Goal: Information Seeking & Learning: Understand process/instructions

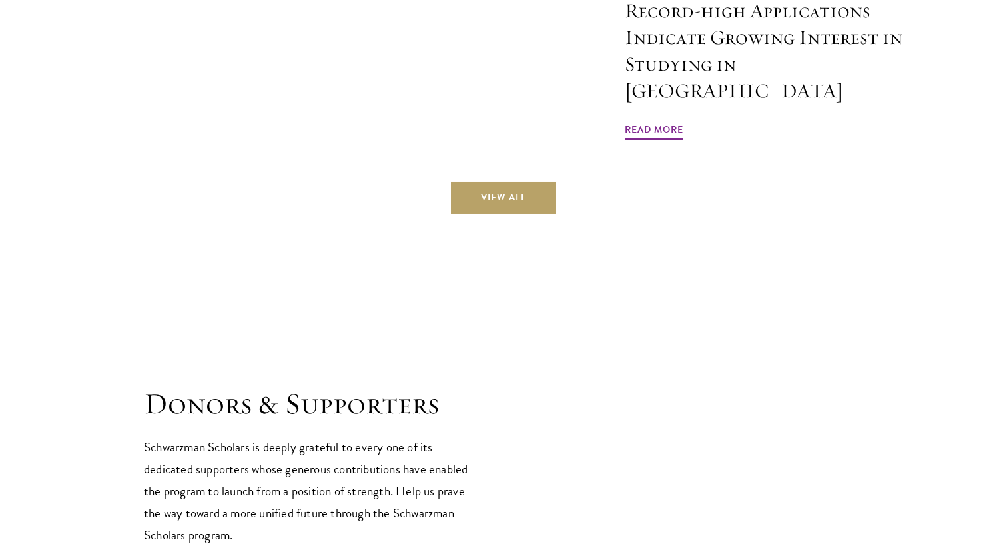
scroll to position [3551, 0]
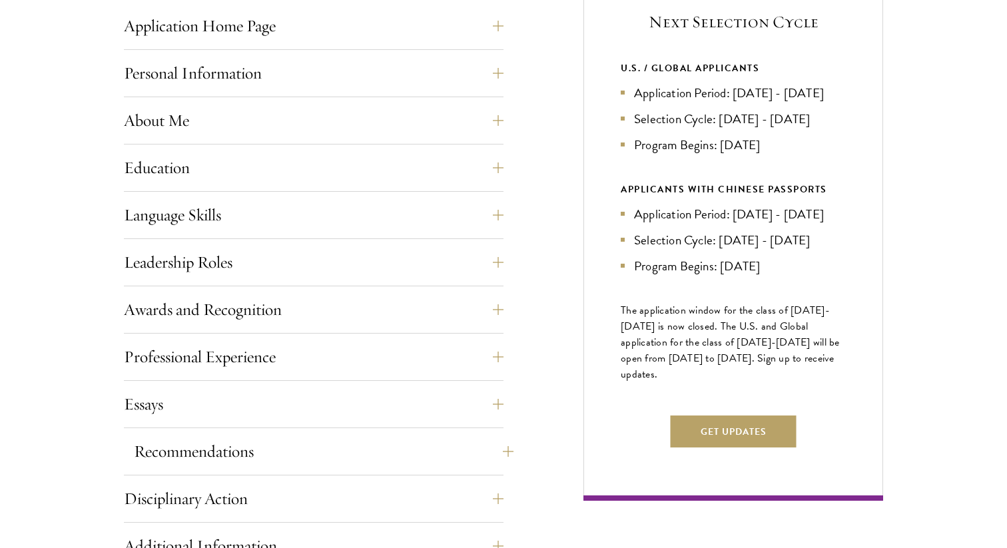
scroll to position [572, 0]
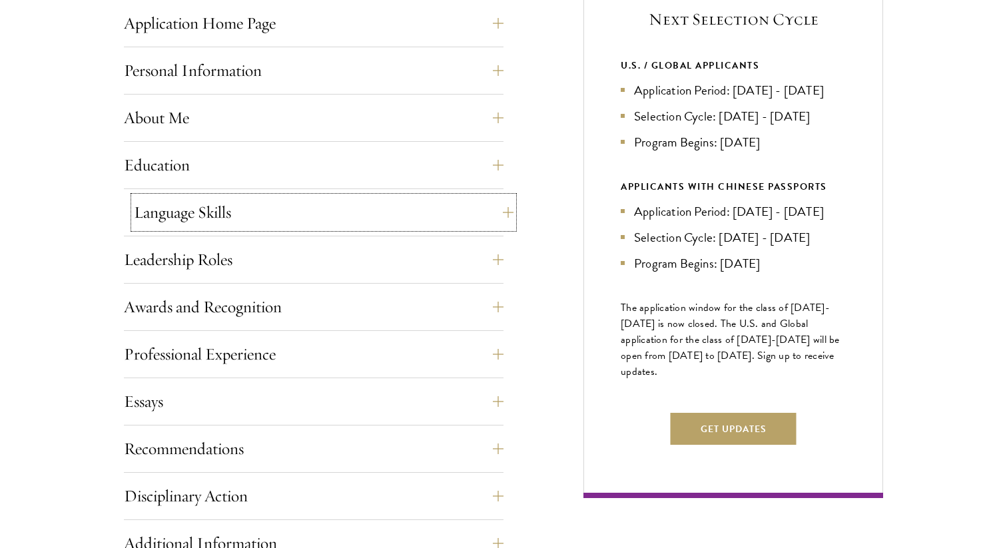
click at [428, 197] on button "Language Skills" at bounding box center [324, 213] width 380 height 32
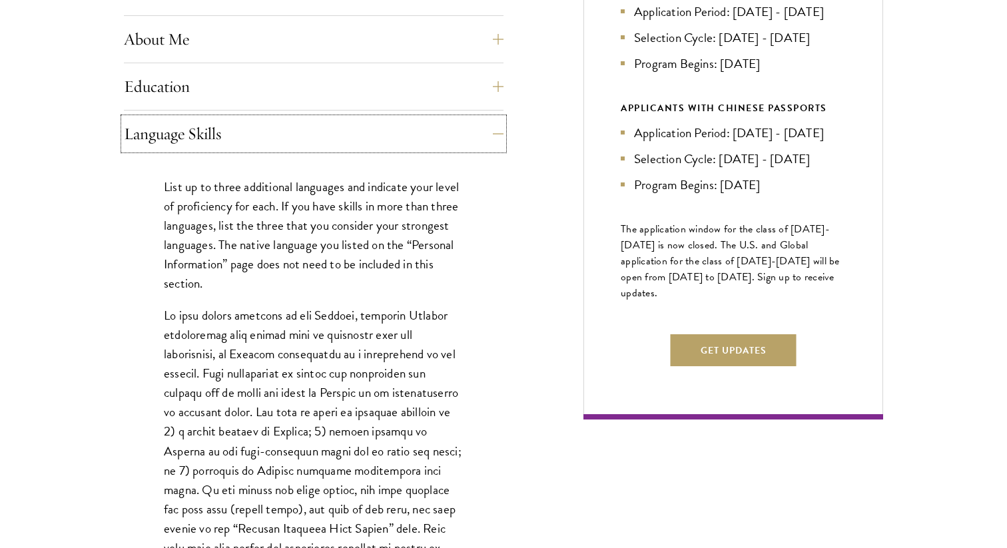
scroll to position [664, 0]
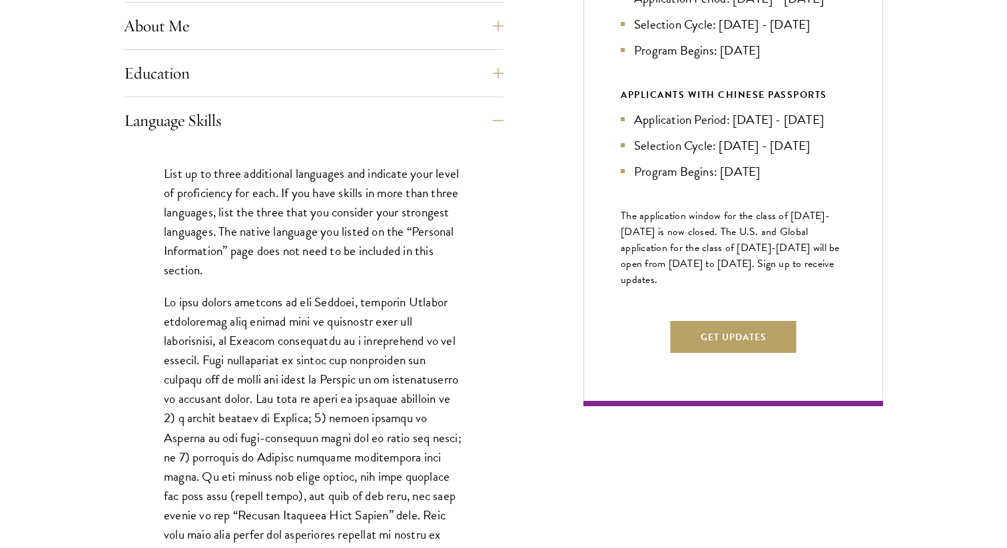
click at [433, 232] on p "List up to three additional languages and indicate your level of proficiency fo…" at bounding box center [314, 222] width 300 height 116
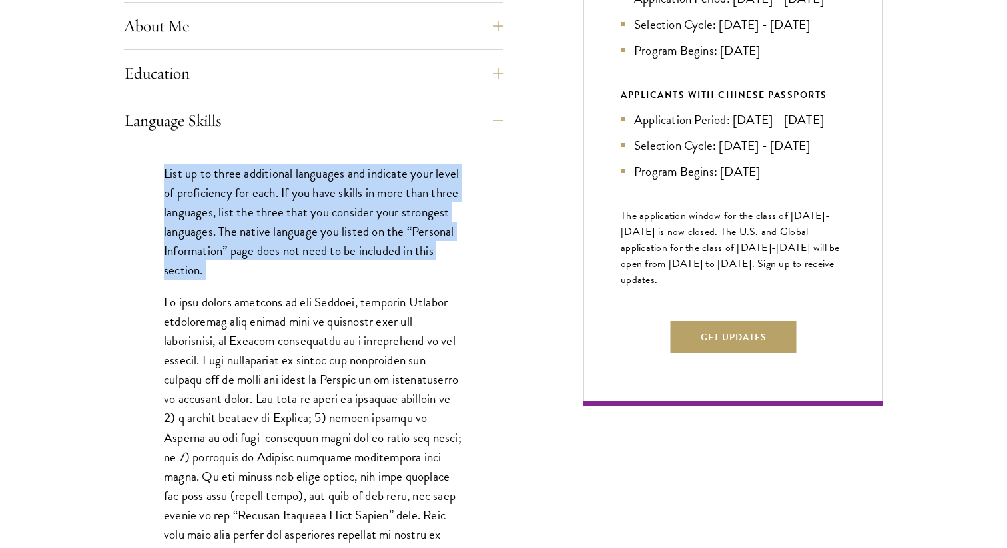
click at [433, 232] on p "List up to three additional languages and indicate your level of proficiency fo…" at bounding box center [314, 222] width 300 height 116
click at [431, 290] on div "List up to three additional languages and indicate your level of proficiency fo…" at bounding box center [314, 483] width 380 height 679
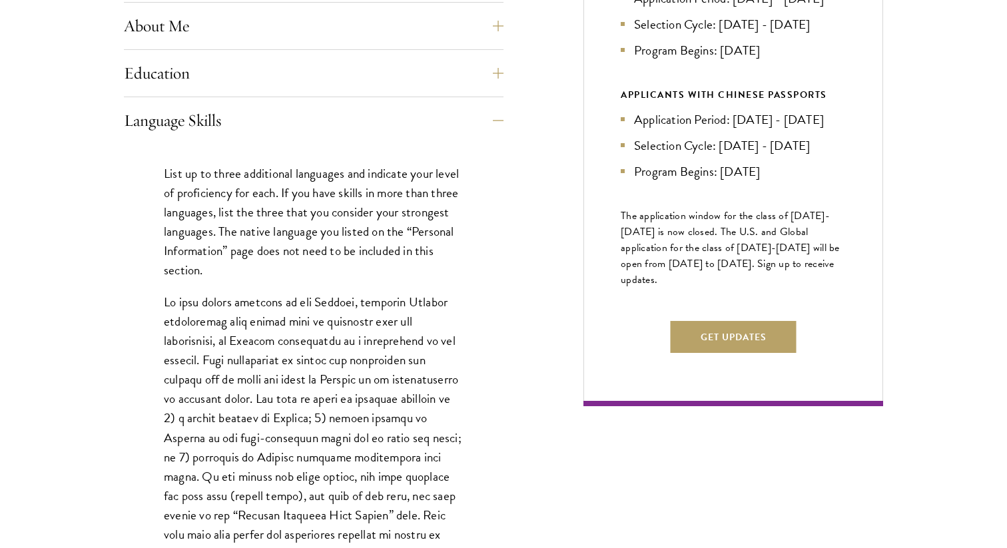
click at [431, 290] on div "List up to three additional languages and indicate your level of proficiency fo…" at bounding box center [314, 483] width 380 height 679
click at [426, 305] on p at bounding box center [314, 486] width 300 height 387
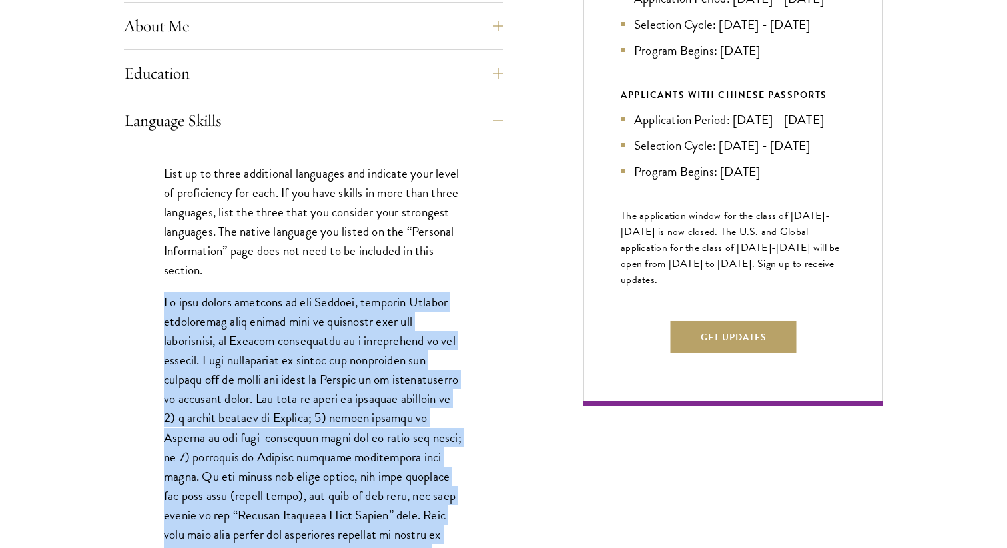
click at [426, 305] on p at bounding box center [314, 486] width 300 height 387
click at [426, 340] on p at bounding box center [314, 486] width 300 height 387
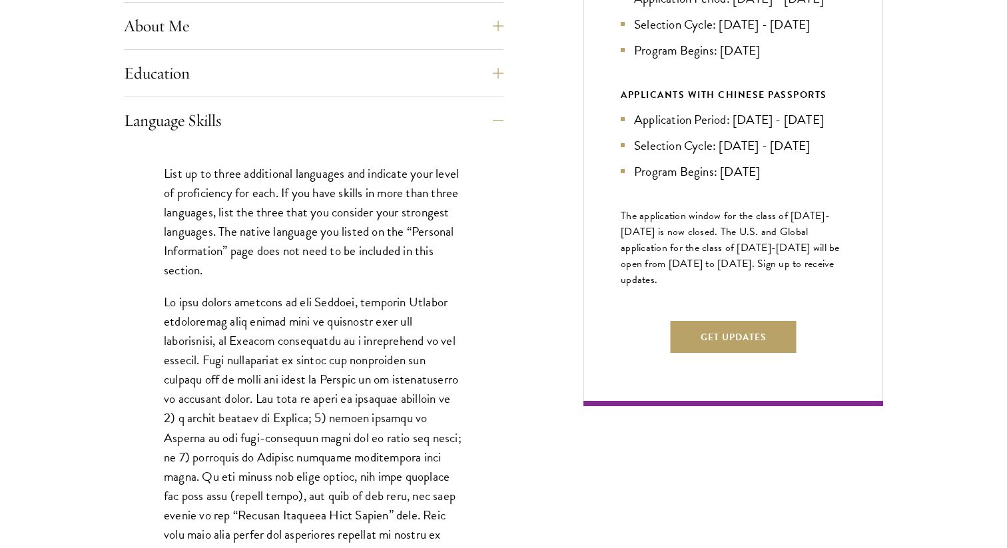
click at [426, 340] on p at bounding box center [314, 486] width 300 height 387
click at [433, 339] on p at bounding box center [314, 486] width 300 height 387
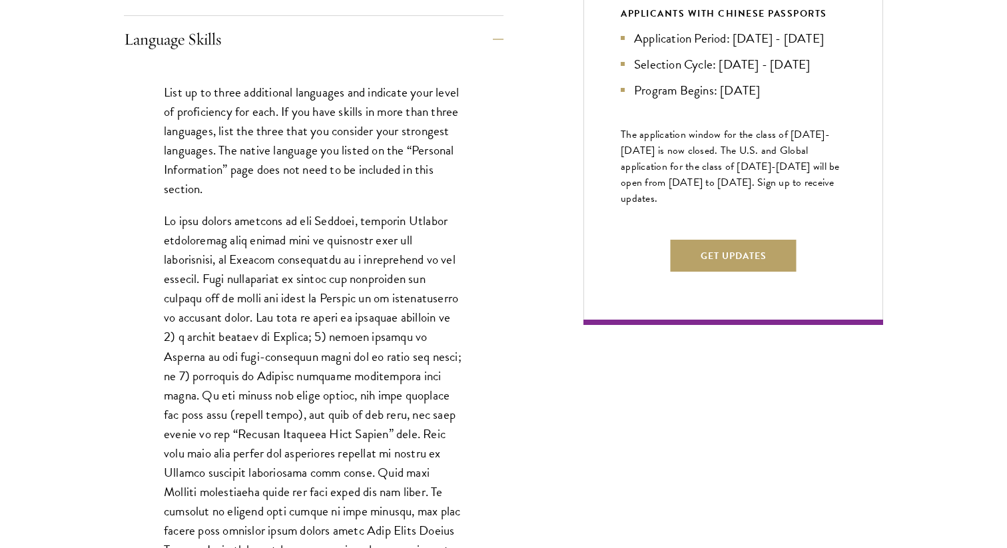
scroll to position [746, 0]
click at [398, 46] on button "Language Skills" at bounding box center [324, 38] width 380 height 32
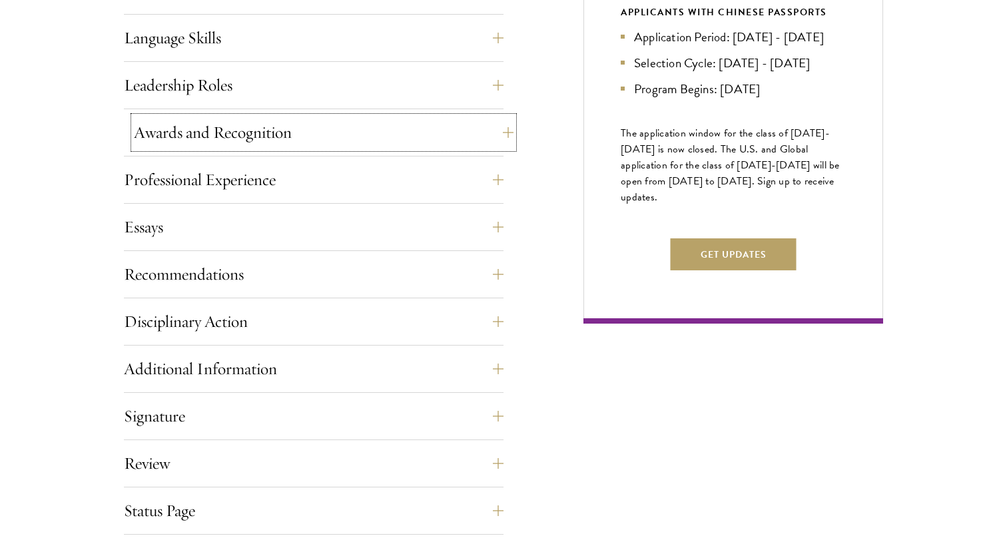
click at [381, 139] on button "Awards and Recognition" at bounding box center [324, 133] width 380 height 32
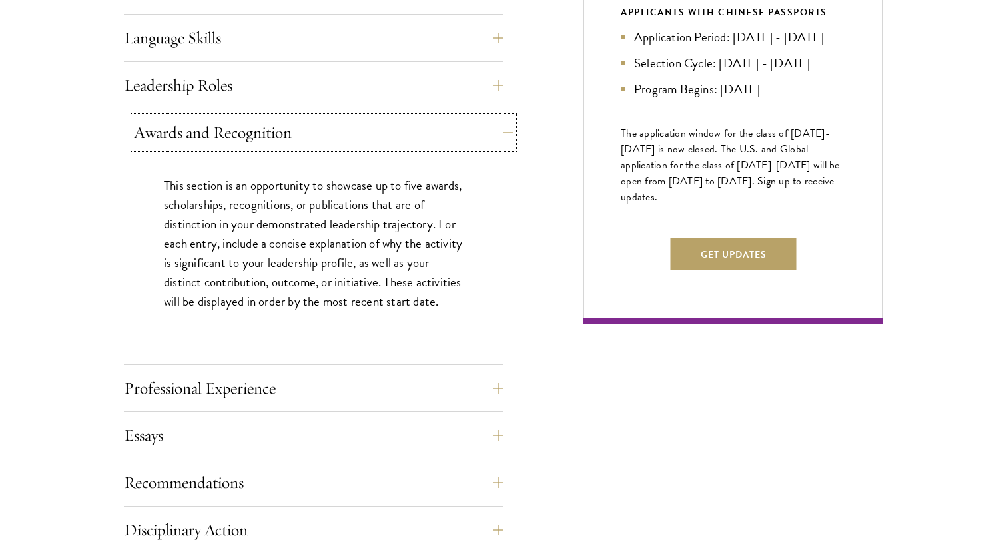
click at [386, 137] on button "Awards and Recognition" at bounding box center [324, 133] width 380 height 32
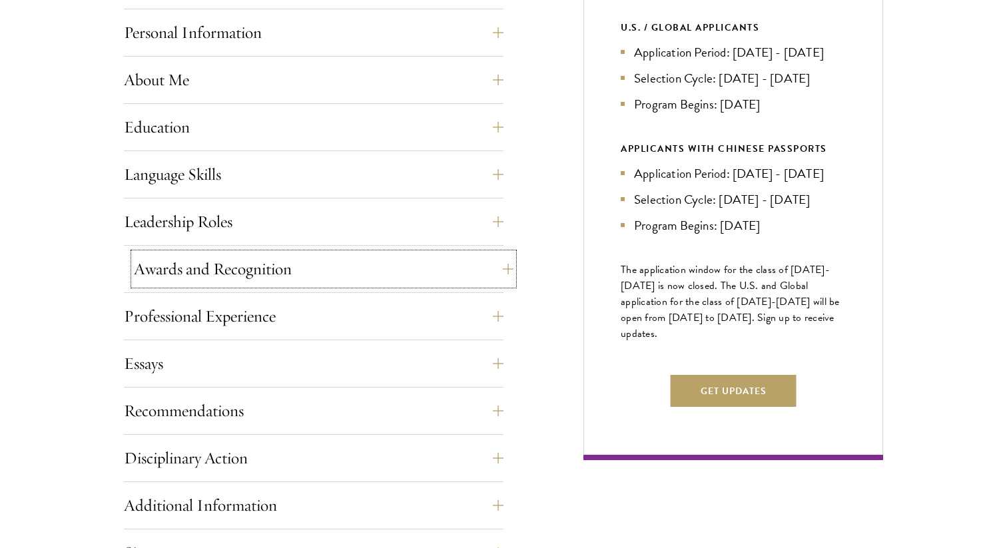
scroll to position [612, 0]
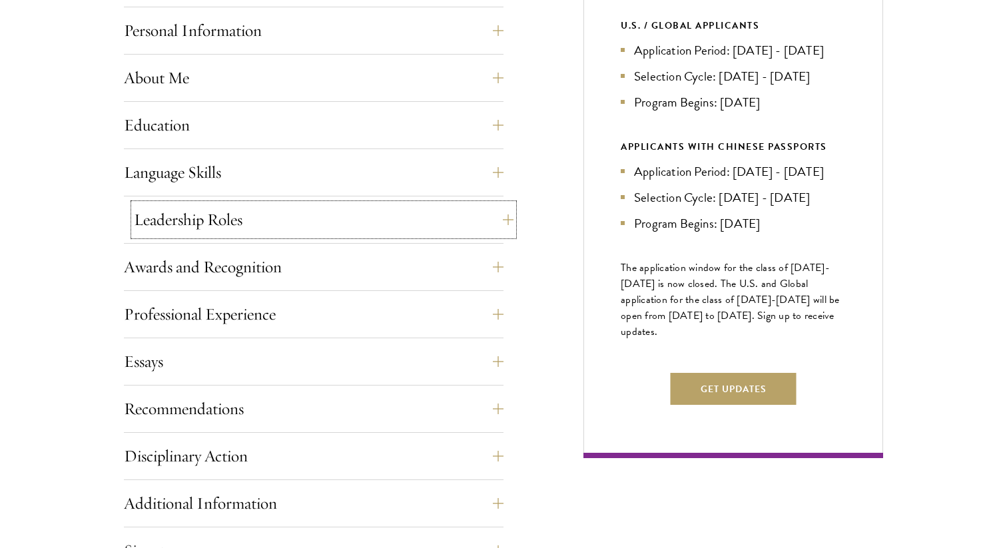
click at [364, 224] on button "Leadership Roles" at bounding box center [324, 220] width 380 height 32
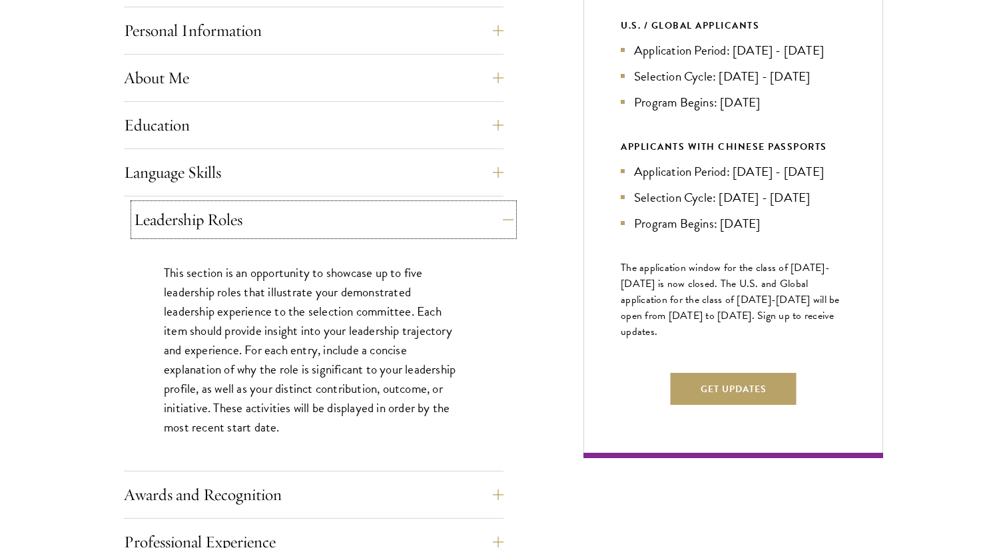
click at [383, 228] on button "Leadership Roles" at bounding box center [324, 220] width 380 height 32
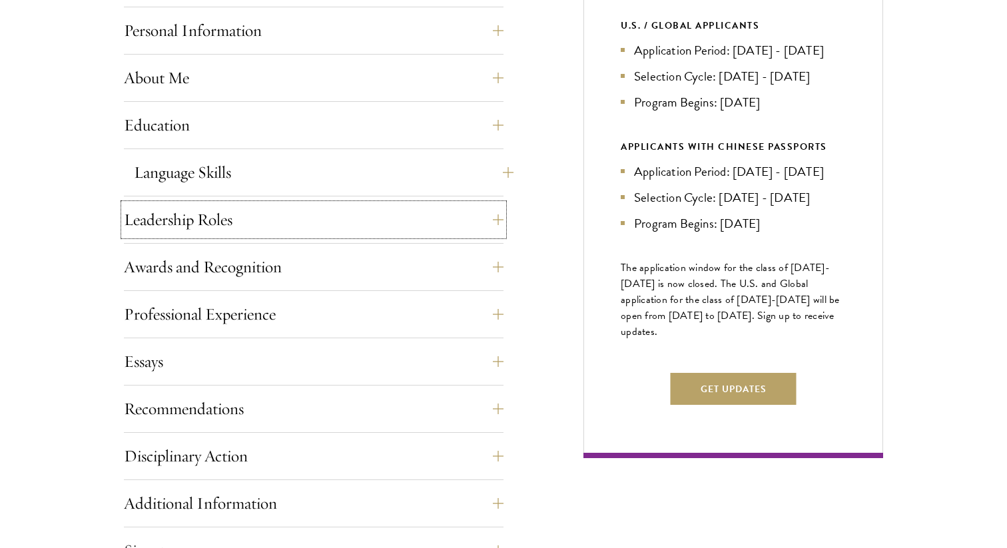
click at [388, 167] on button "Language Skills" at bounding box center [324, 173] width 380 height 32
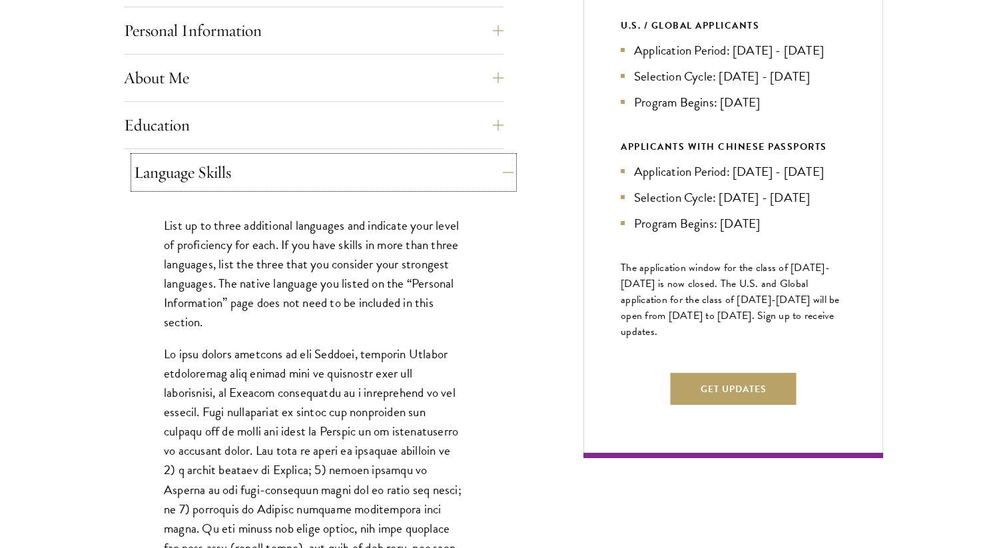
click at [388, 167] on button "Language Skills" at bounding box center [324, 173] width 380 height 32
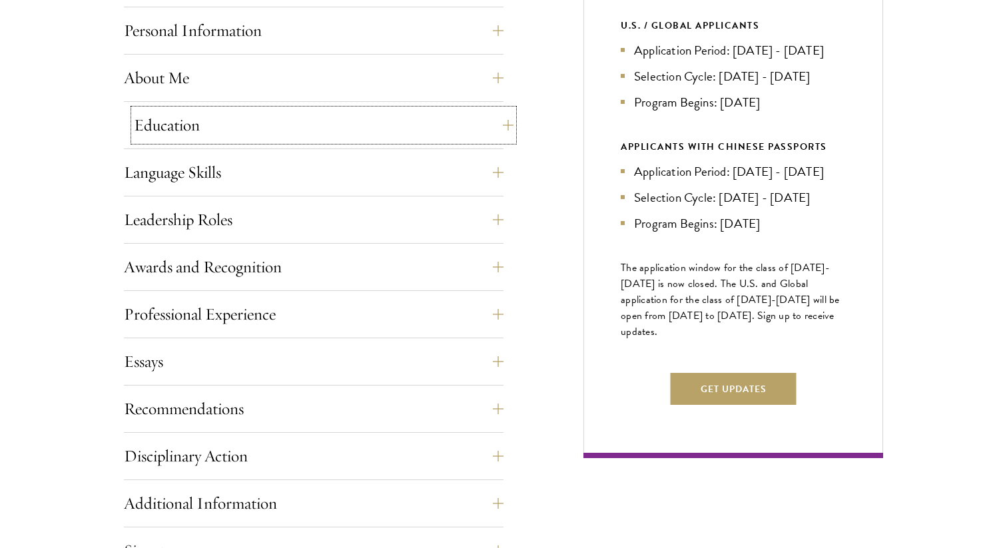
click at [398, 128] on button "Education" at bounding box center [324, 125] width 380 height 32
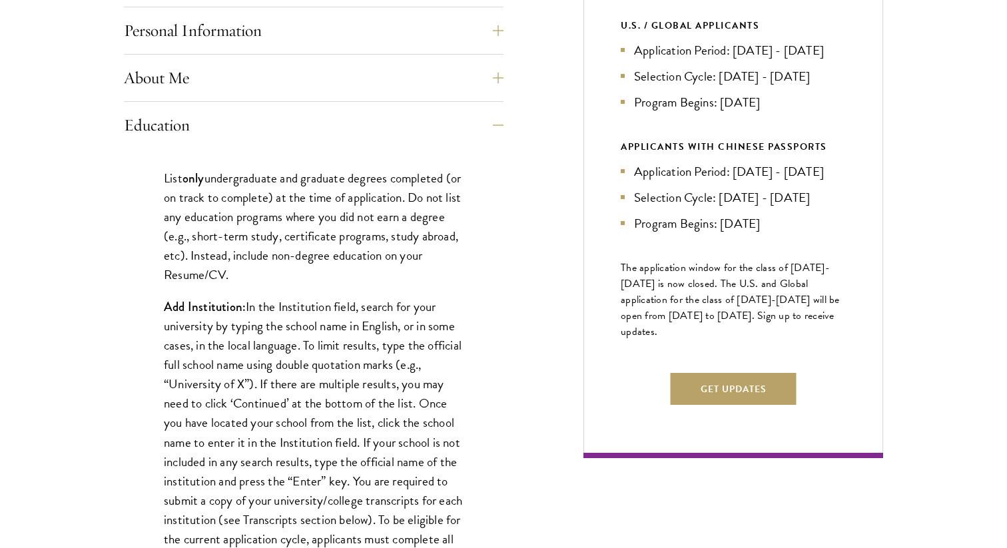
click at [380, 185] on p "List only undergraduate and graduate degrees completed (or on track to complete…" at bounding box center [314, 227] width 300 height 116
click at [387, 187] on p "List only undergraduate and graduate degrees completed (or on track to complete…" at bounding box center [314, 227] width 300 height 116
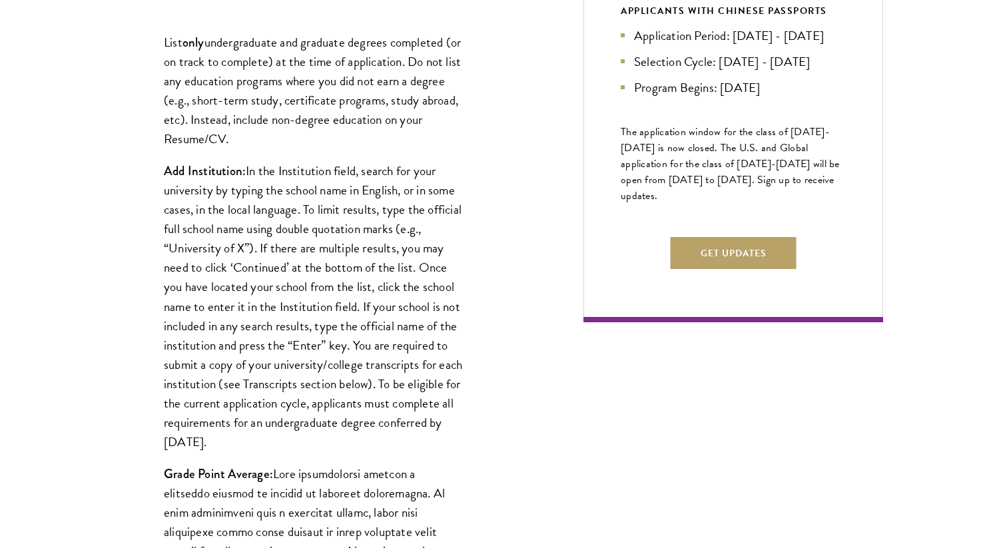
scroll to position [831, 0]
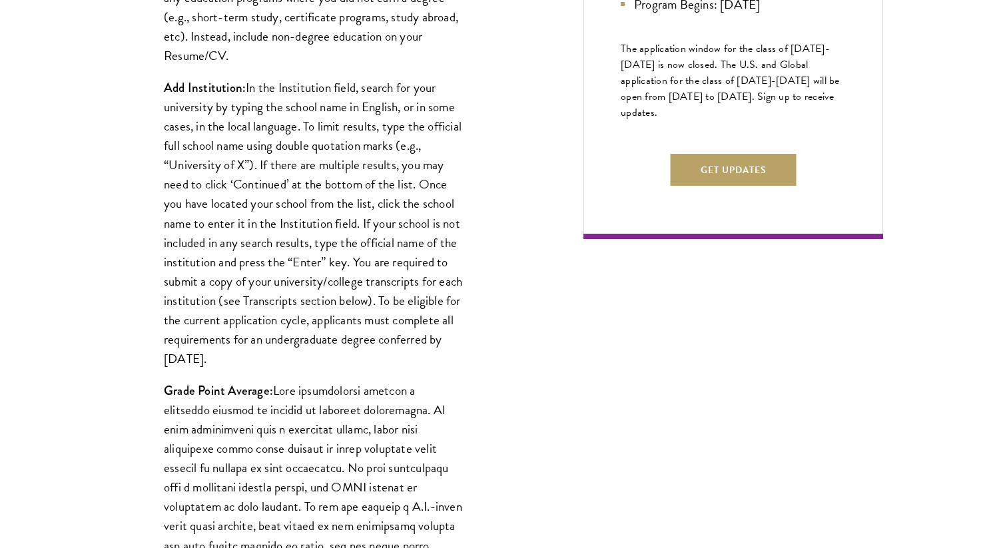
click at [366, 238] on p "Add Institution: In the Institution field, search for your university by typing…" at bounding box center [314, 223] width 300 height 291
click at [371, 238] on p "Add Institution: In the Institution field, search for your university by typing…" at bounding box center [314, 223] width 300 height 291
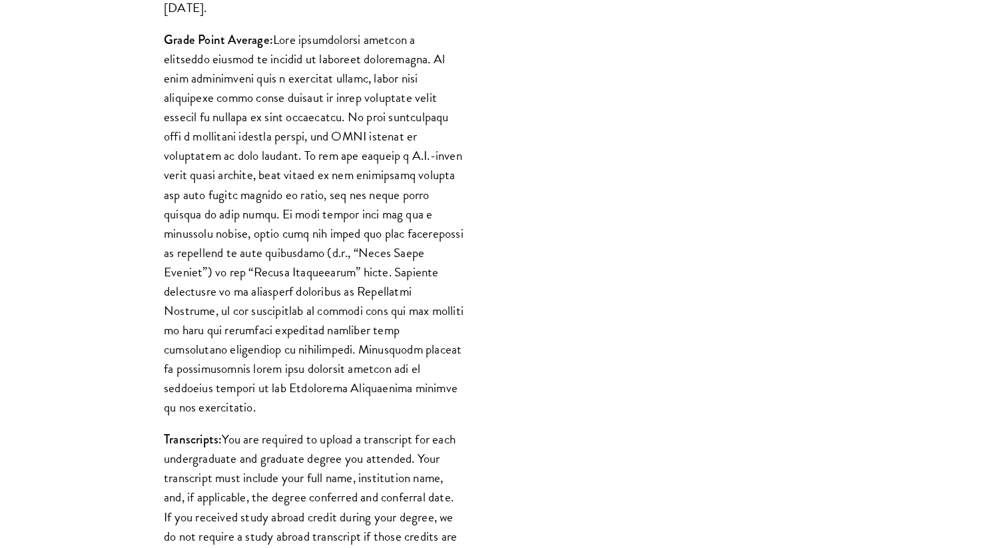
scroll to position [1190, 0]
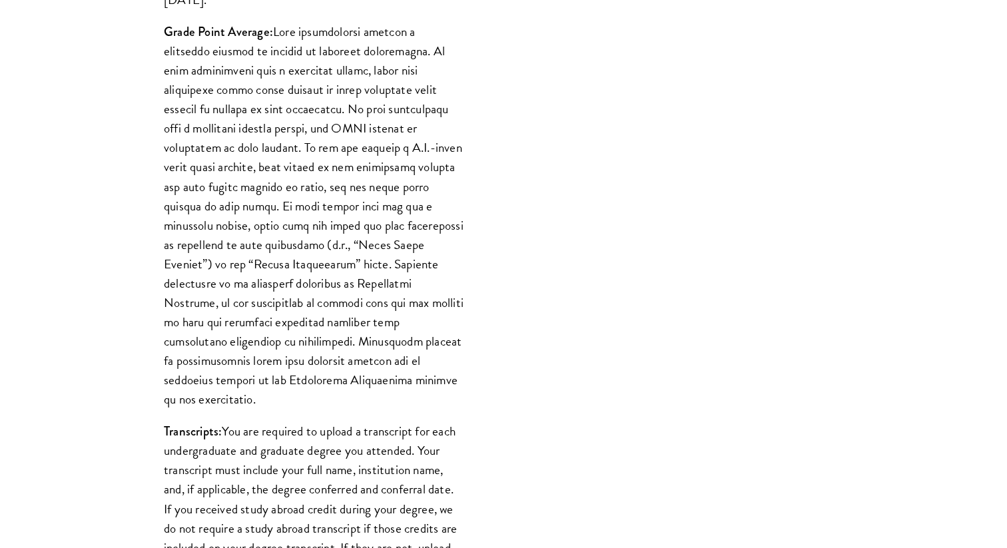
click at [371, 238] on p "Grade Point Average:" at bounding box center [314, 215] width 300 height 387
click at [380, 251] on p "Grade Point Average:" at bounding box center [314, 215] width 300 height 387
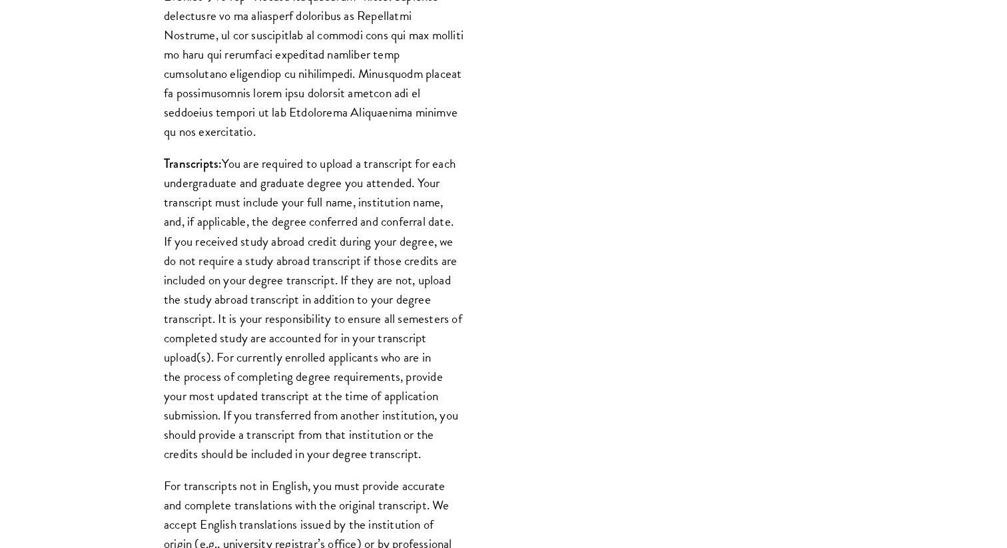
scroll to position [1461, 0]
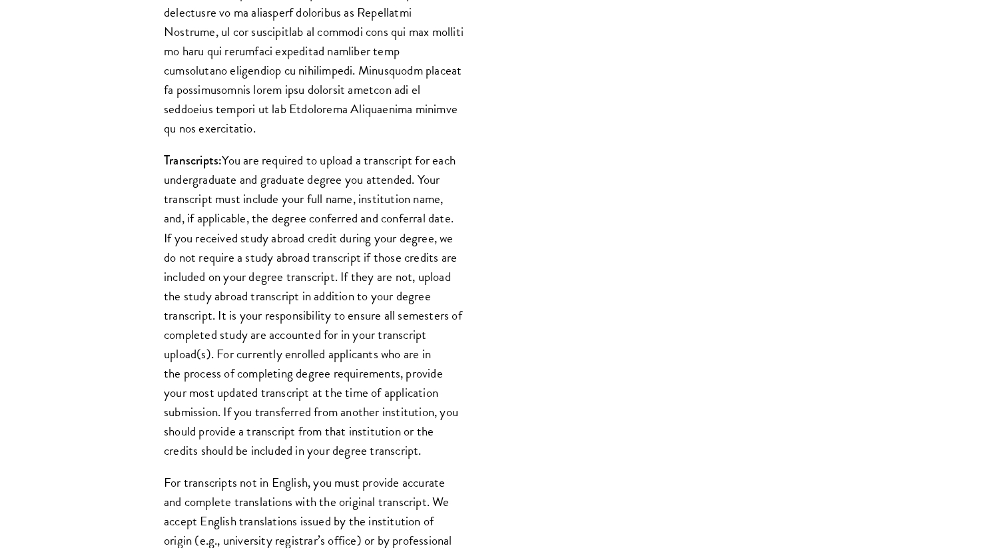
click at [380, 251] on p "Transcripts: You are required to upload a transcript for each undergraduate and…" at bounding box center [314, 306] width 300 height 310
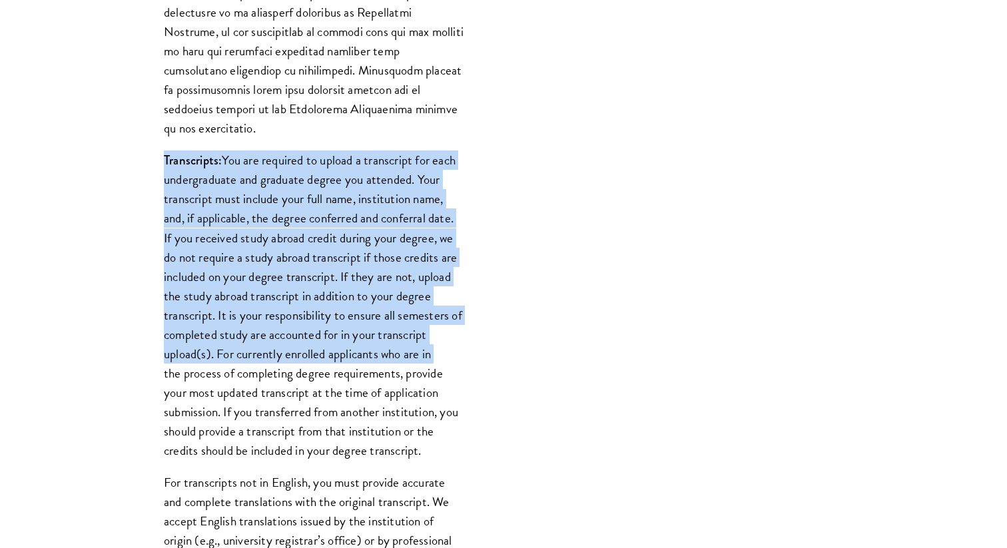
click at [380, 251] on p "Transcripts: You are required to upload a transcript for each undergraduate and…" at bounding box center [314, 306] width 300 height 310
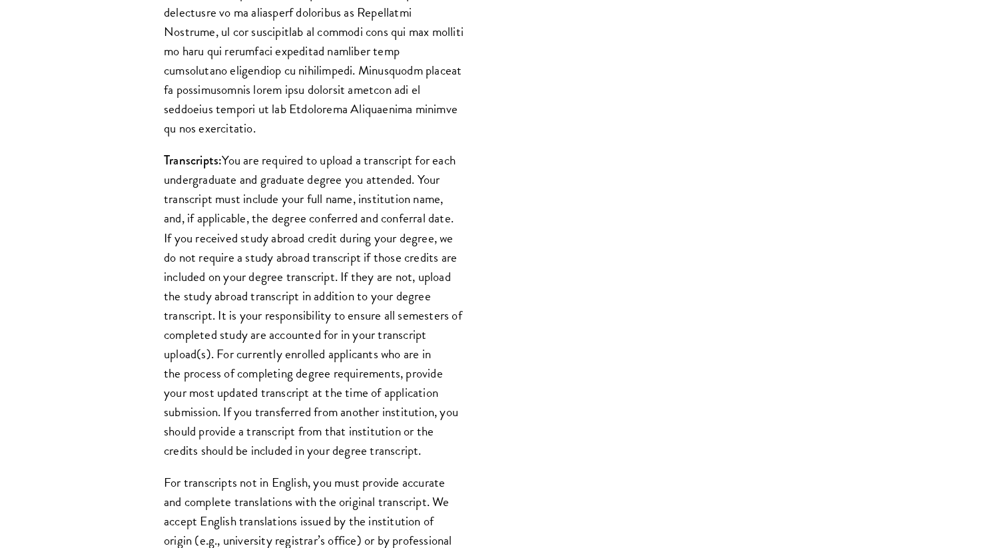
click at [390, 255] on p "Transcripts: You are required to upload a transcript for each undergraduate and…" at bounding box center [314, 306] width 300 height 310
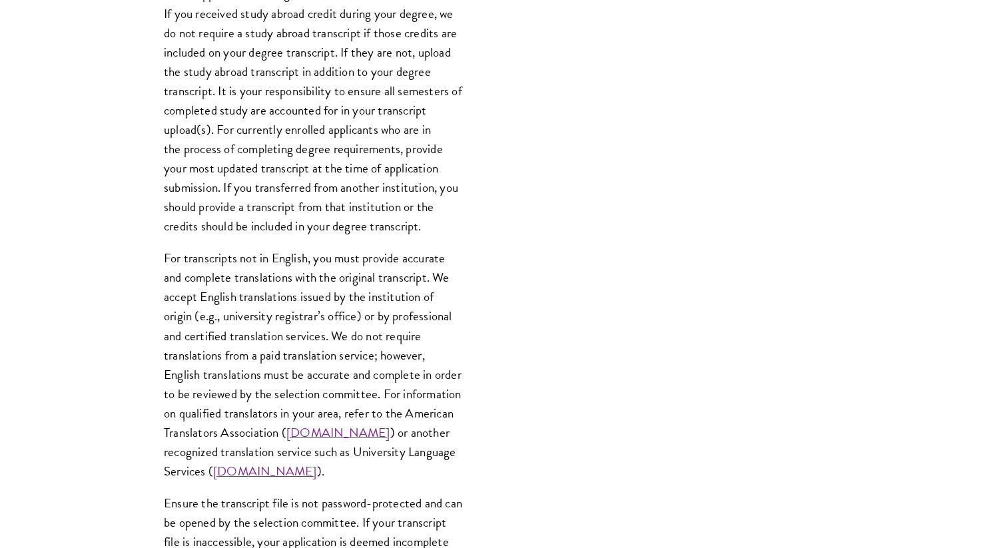
scroll to position [1711, 0]
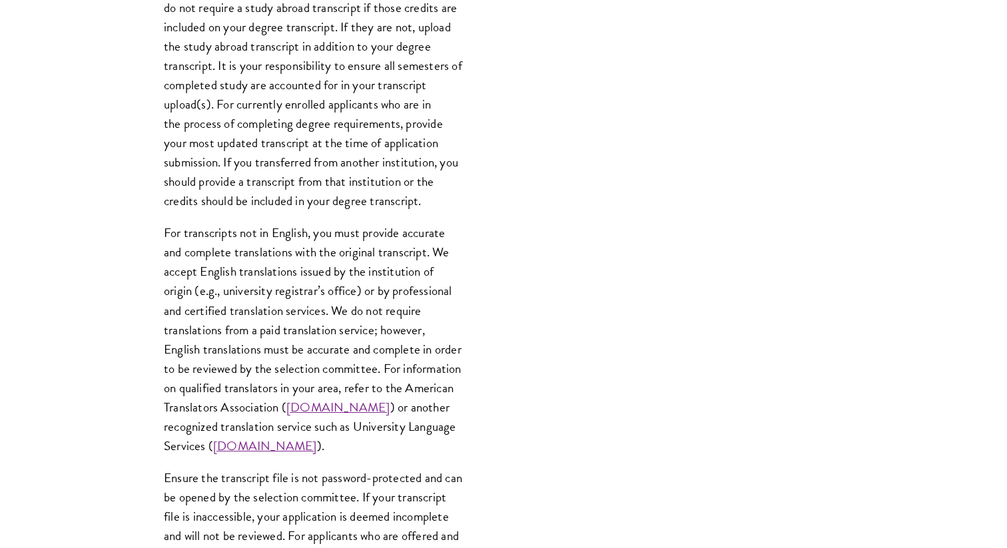
click at [390, 255] on p "For transcripts not in English, you must provide accurate and complete translat…" at bounding box center [314, 339] width 300 height 233
click at [394, 255] on p "For transcripts not in English, you must provide accurate and complete translat…" at bounding box center [314, 339] width 300 height 233
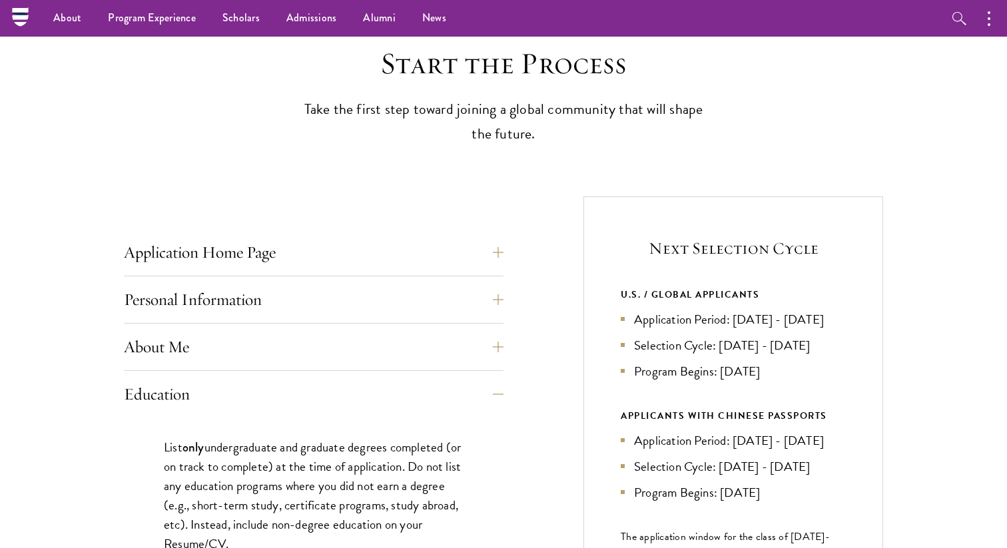
scroll to position [406, 0]
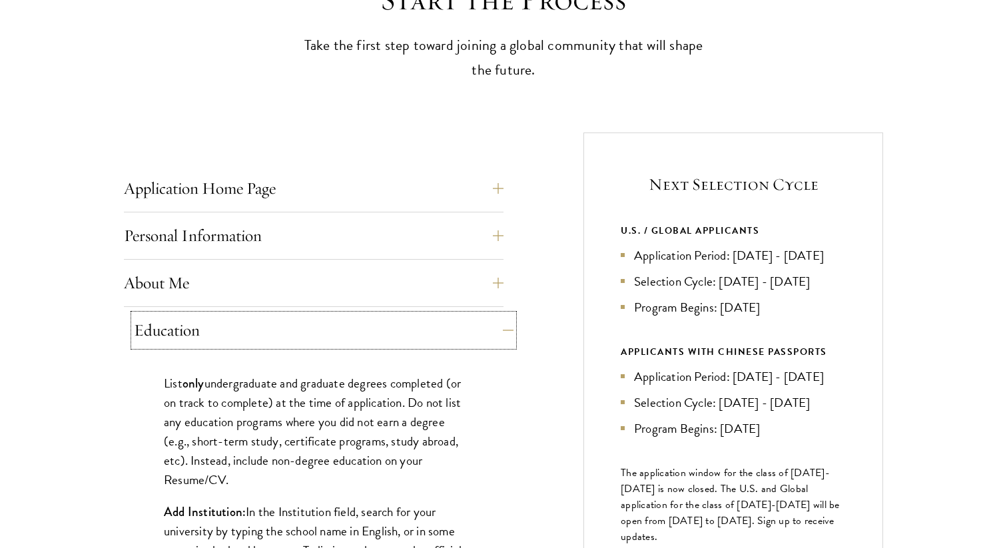
click at [368, 328] on button "Education" at bounding box center [324, 330] width 380 height 32
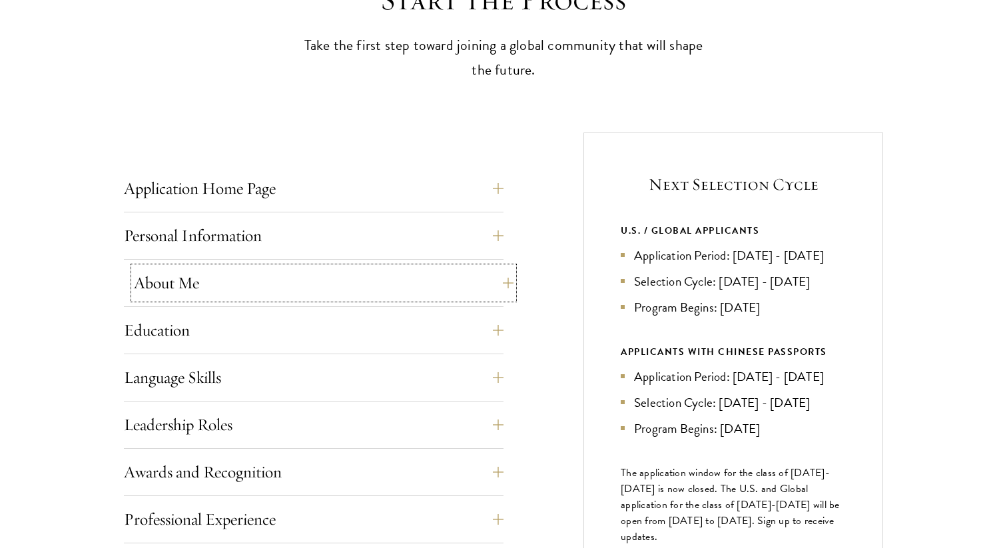
click at [370, 267] on button "About Me" at bounding box center [324, 283] width 380 height 32
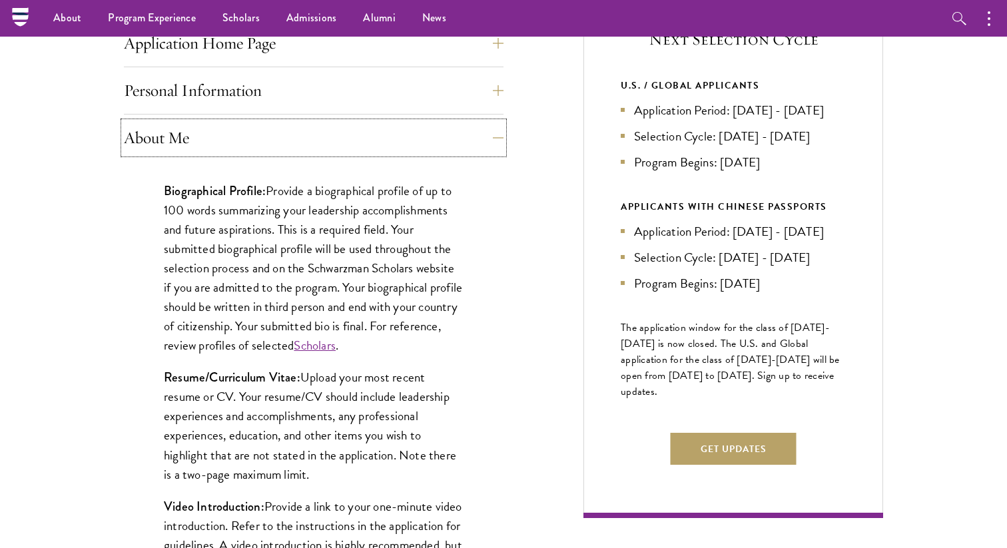
scroll to position [433, 0]
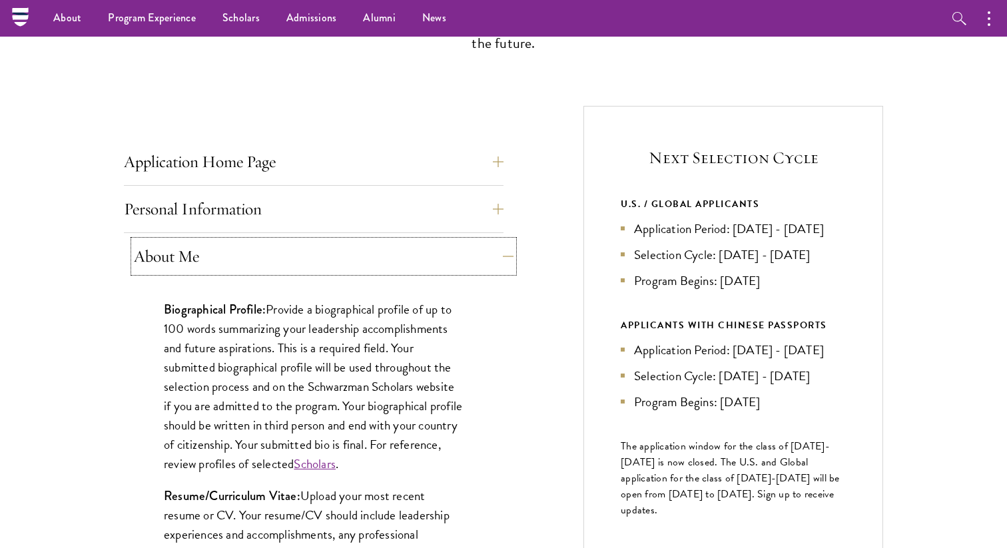
click at [340, 253] on button "About Me" at bounding box center [324, 257] width 380 height 32
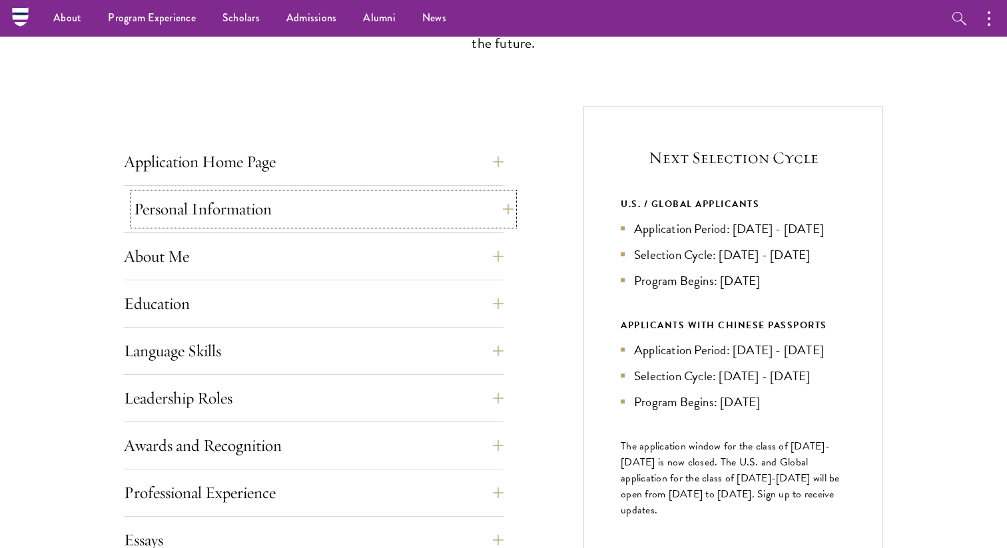
click at [342, 204] on button "Personal Information" at bounding box center [324, 209] width 380 height 32
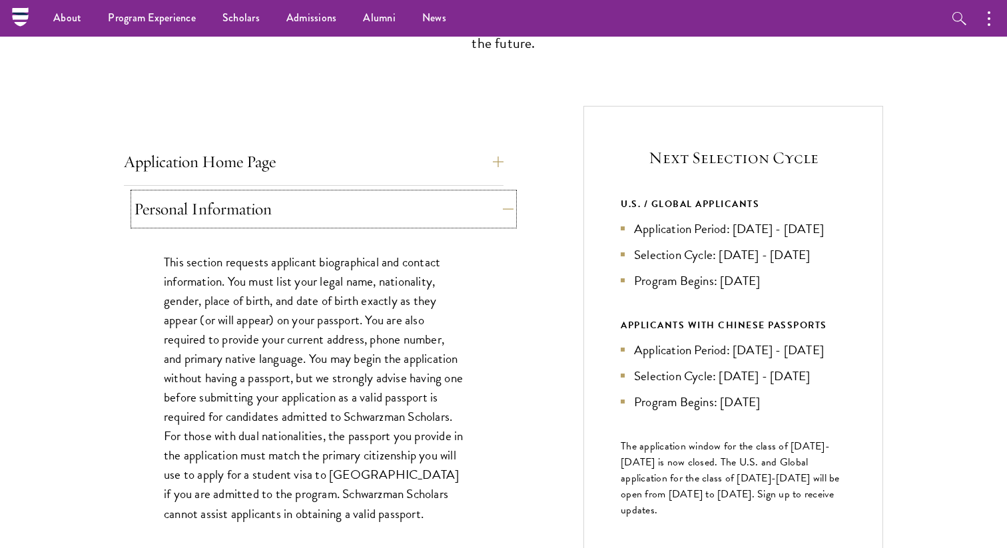
click at [342, 204] on button "Personal Information" at bounding box center [324, 209] width 380 height 32
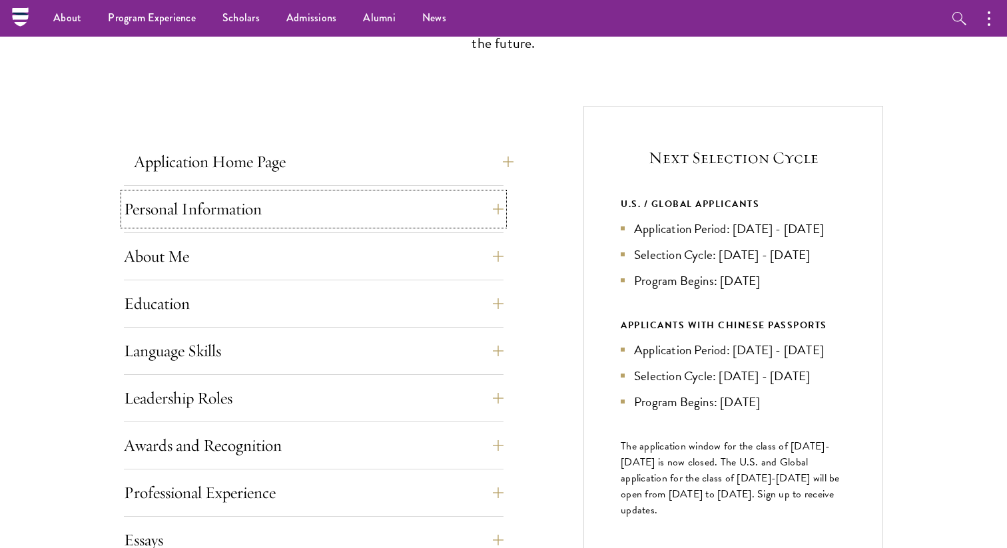
click at [354, 155] on button "Application Home Page" at bounding box center [324, 162] width 380 height 32
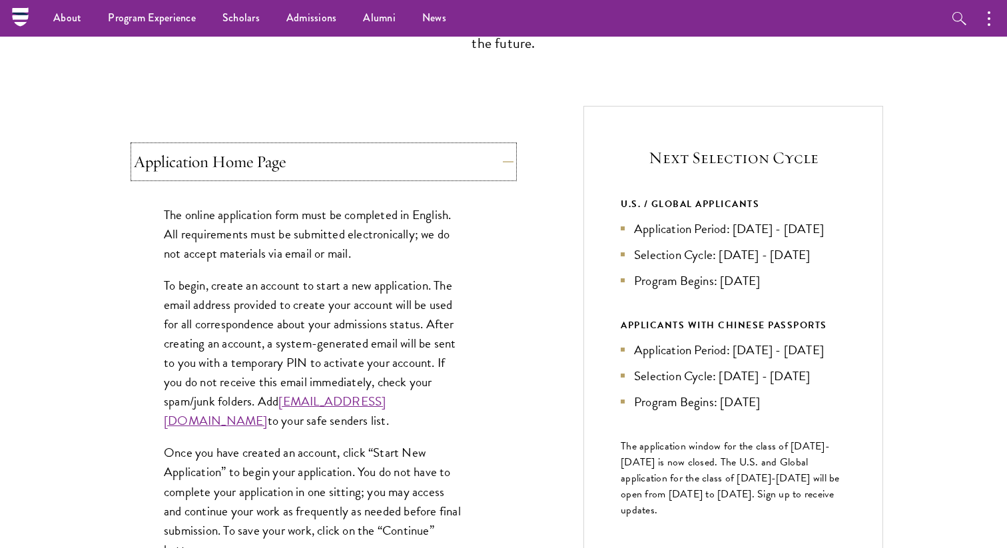
click at [354, 155] on button "Application Home Page" at bounding box center [324, 162] width 380 height 32
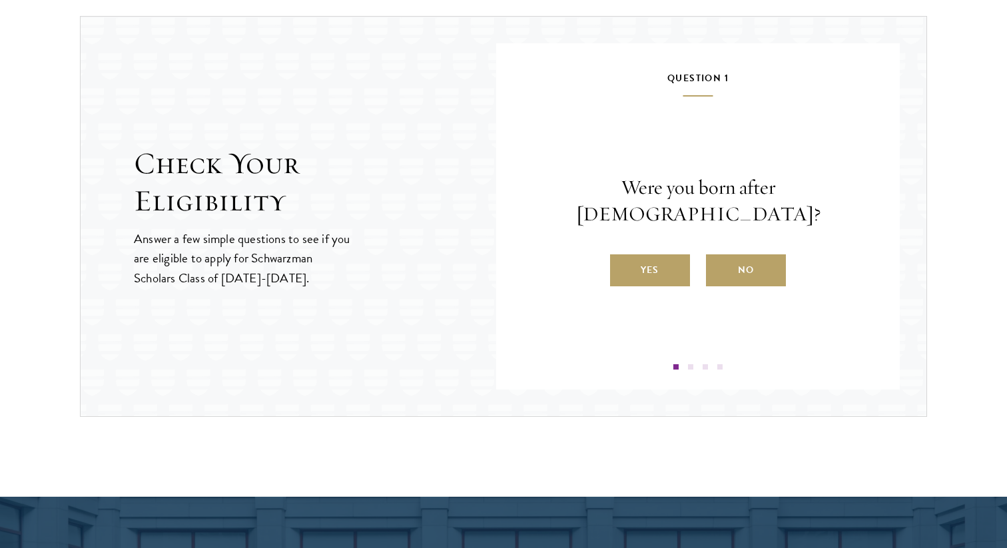
scroll to position [1395, 0]
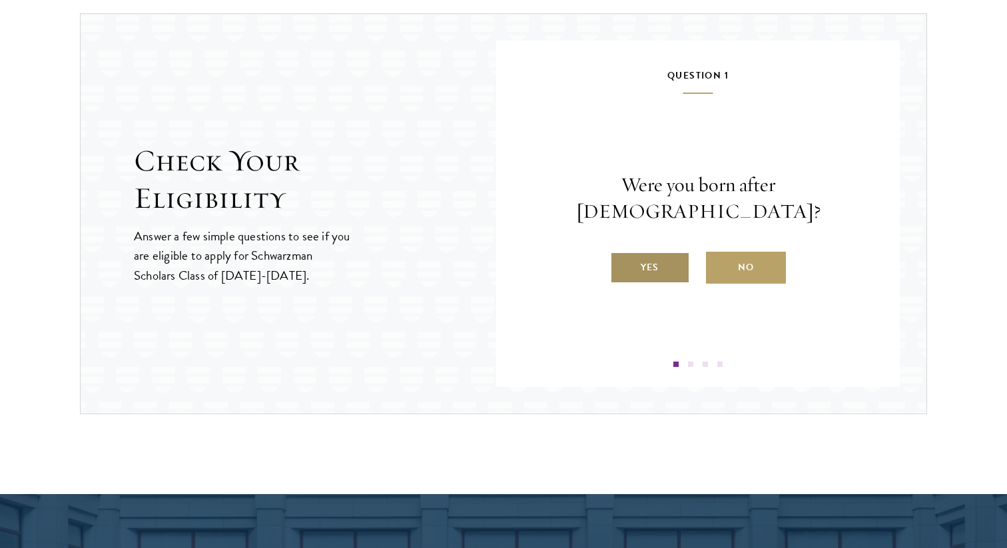
click at [658, 261] on label "Yes" at bounding box center [650, 268] width 80 height 32
click at [622, 261] on input "Yes" at bounding box center [616, 259] width 12 height 12
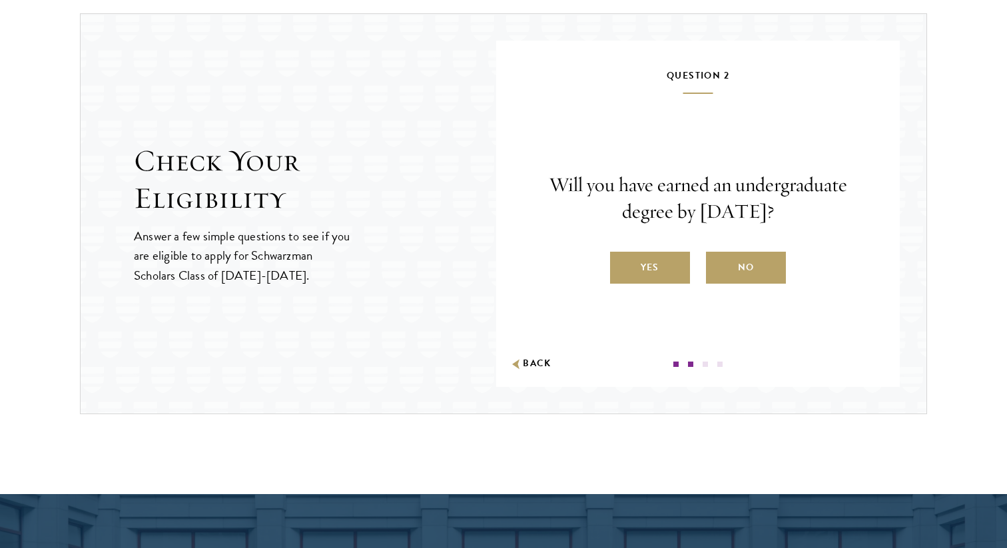
click at [656, 250] on div "Will you have earned an undergraduate degree by August 1, 2027? Yes No" at bounding box center [698, 228] width 324 height 112
click at [656, 264] on label "Yes" at bounding box center [650, 268] width 80 height 32
click at [622, 264] on input "Yes" at bounding box center [616, 259] width 12 height 12
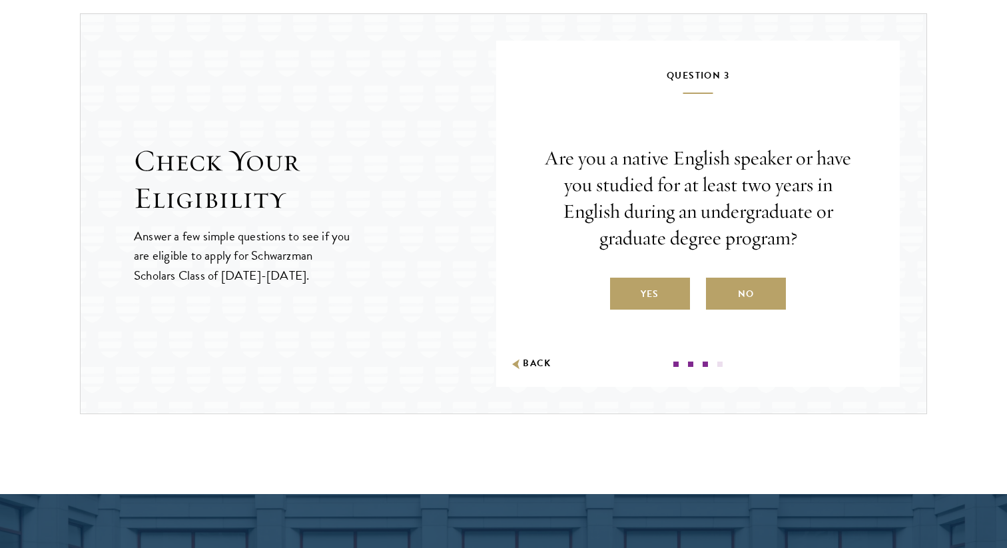
click at [661, 224] on p "Are you a native English speaker or have you studied for at least two years in …" at bounding box center [698, 198] width 324 height 107
click at [656, 300] on label "Yes" at bounding box center [650, 294] width 80 height 32
click at [622, 292] on input "Yes" at bounding box center [616, 286] width 12 height 12
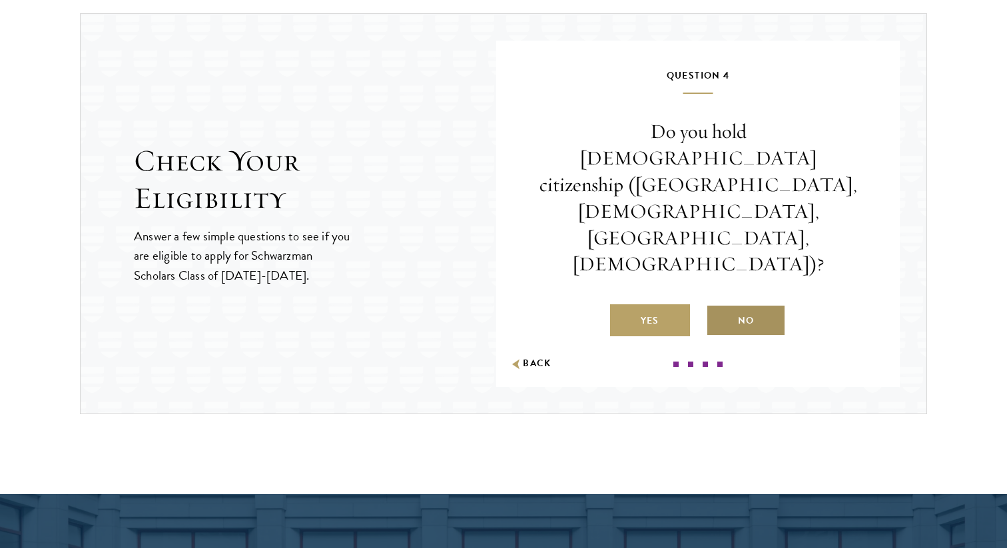
click at [726, 304] on label "No" at bounding box center [746, 320] width 80 height 32
click at [718, 306] on input "No" at bounding box center [712, 312] width 12 height 12
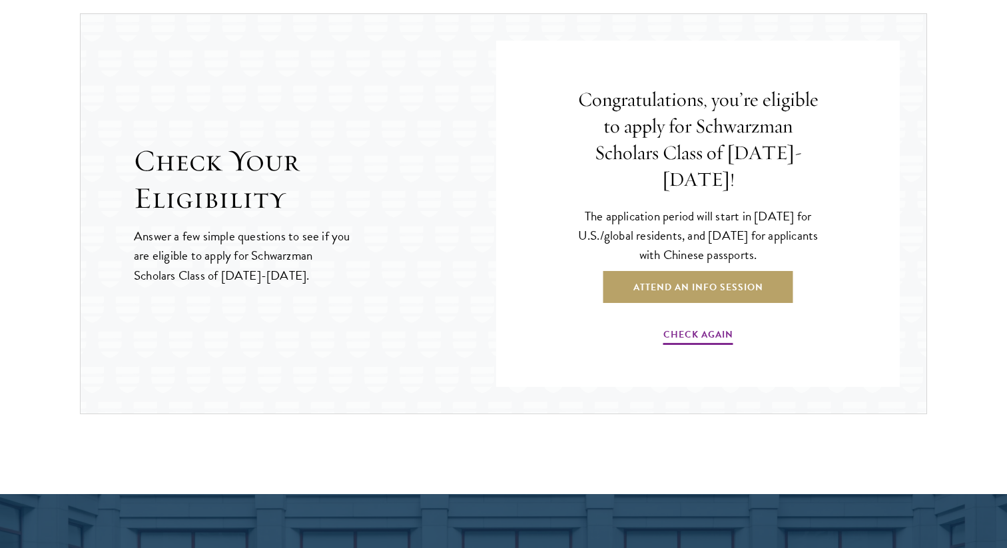
click at [707, 187] on div "Congratulations, you’re eligible to apply for Schwarzman Scholars Class of 2027…" at bounding box center [698, 217] width 324 height 300
click at [711, 177] on h4 "Congratulations, you’re eligible to apply for Schwarzman Scholars Class of 2027…" at bounding box center [698, 140] width 257 height 107
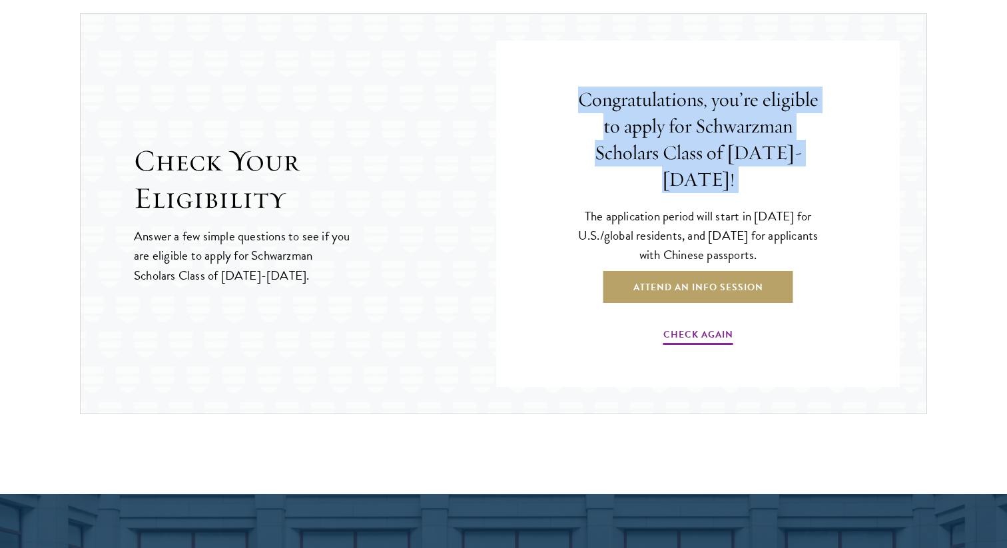
click at [711, 177] on h4 "Congratulations, you’re eligible to apply for Schwarzman Scholars Class of 2027…" at bounding box center [698, 140] width 257 height 107
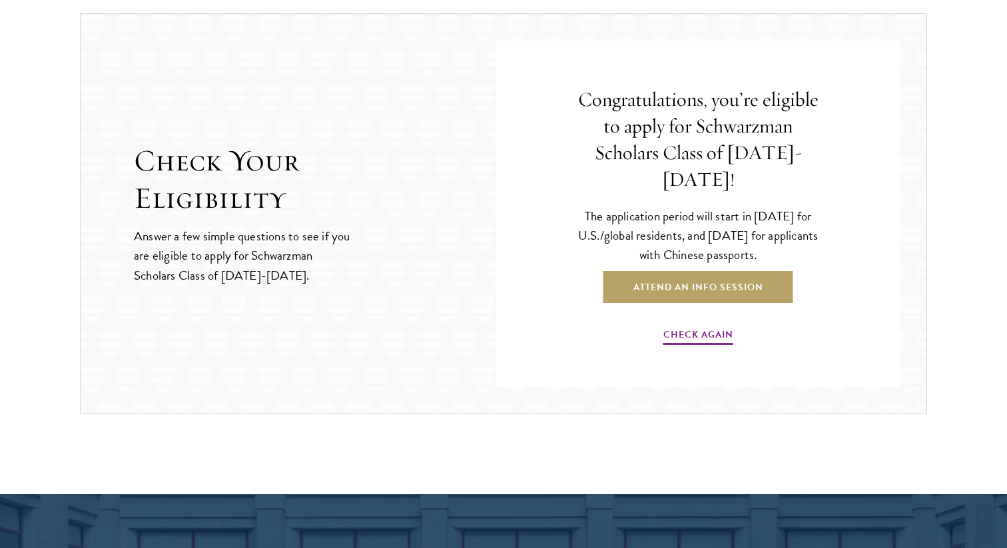
click at [706, 207] on p "The application period will start in April 2026 for U.S./global residents, and …" at bounding box center [698, 236] width 257 height 58
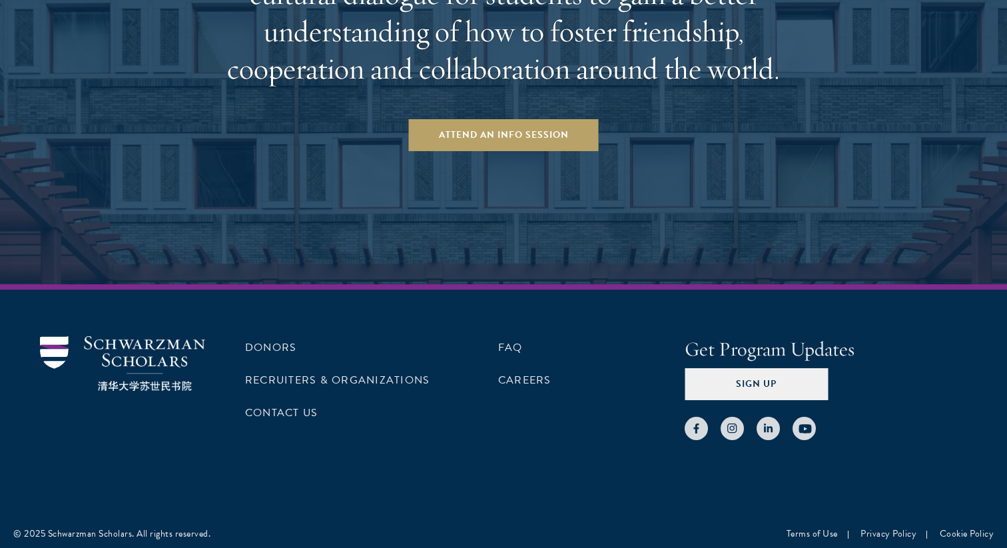
scroll to position [2159, 0]
